Goal: Task Accomplishment & Management: Complete application form

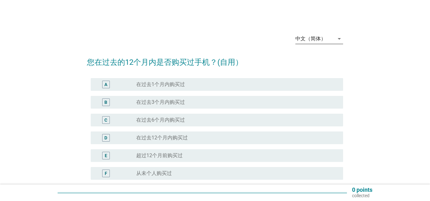
click at [338, 39] on icon "arrow_drop_down" at bounding box center [339, 39] width 8 height 8
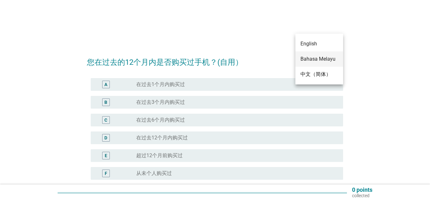
click at [314, 52] on div "Bahasa Melayu" at bounding box center [319, 59] width 38 height 15
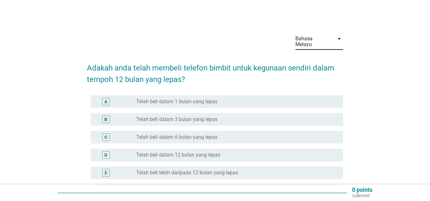
click at [316, 38] on div "Bahasa Melayu" at bounding box center [312, 41] width 35 height 11
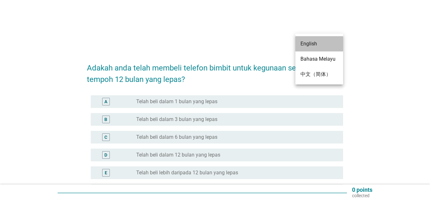
click at [311, 48] on div "English" at bounding box center [319, 43] width 38 height 15
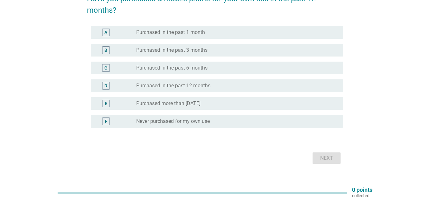
scroll to position [32, 0]
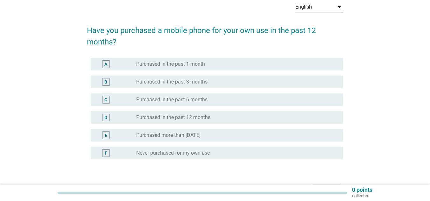
click at [101, 67] on div "A" at bounding box center [106, 64] width 20 height 8
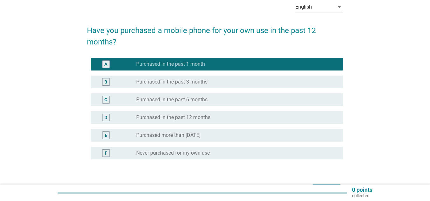
click at [106, 80] on div "B" at bounding box center [105, 82] width 3 height 7
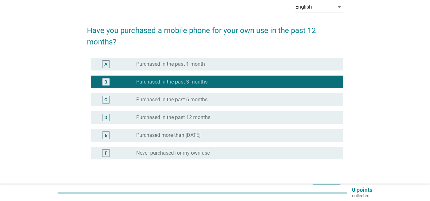
click at [105, 66] on div "A" at bounding box center [105, 64] width 3 height 7
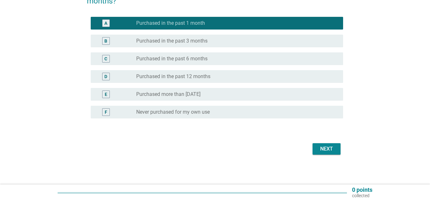
scroll to position [73, 0]
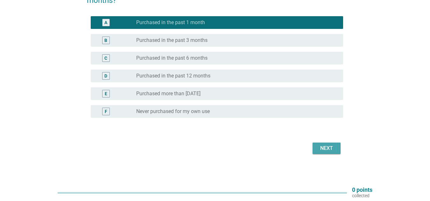
click at [327, 148] on div "Next" at bounding box center [326, 149] width 18 height 8
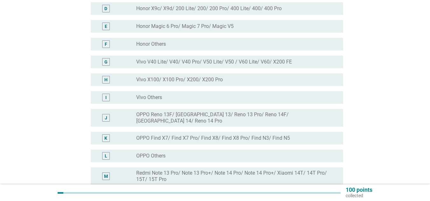
scroll to position [127, 0]
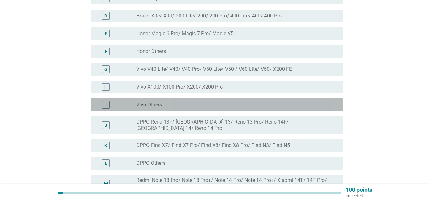
click at [107, 109] on div "I radio_button_unchecked Vivo Others" at bounding box center [217, 105] width 252 height 13
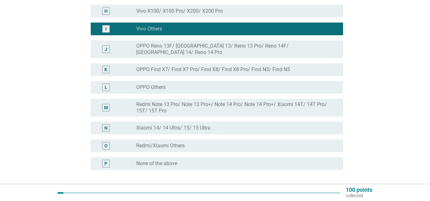
scroll to position [223, 0]
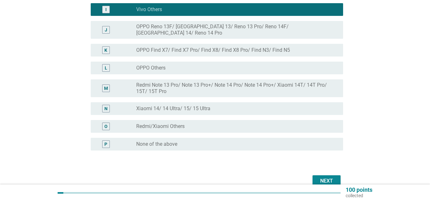
click at [330, 178] on div "Next" at bounding box center [326, 181] width 18 height 8
